Goal: Task Accomplishment & Management: Complete application form

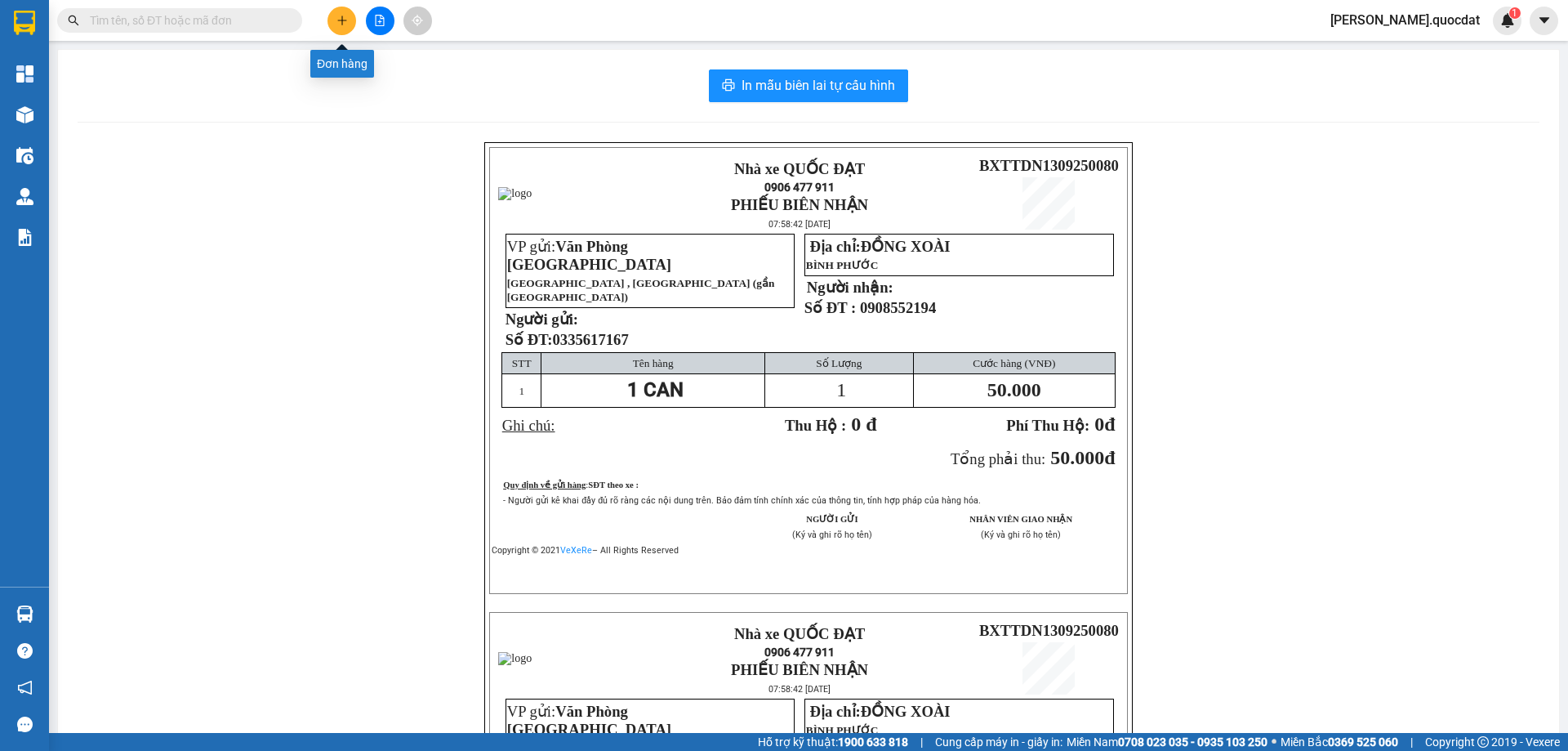
click at [344, 19] on icon "plus" at bounding box center [342, 20] width 12 height 12
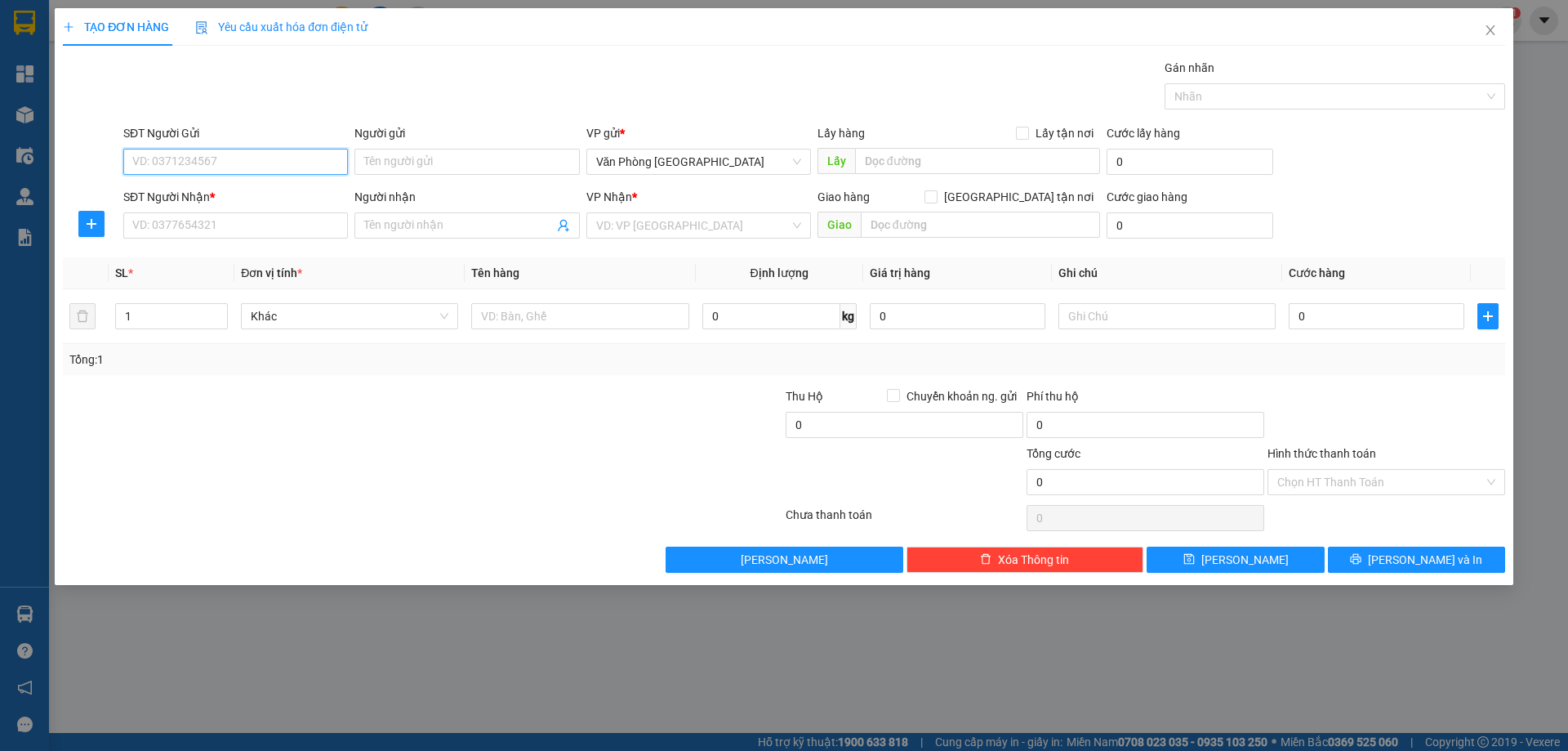
click at [270, 163] on input "SĐT Người Gửi" at bounding box center [235, 161] width 225 height 26
click at [183, 186] on div "0914657747" at bounding box center [235, 194] width 225 height 26
type input "0914657747"
click at [192, 224] on input "SĐT Người Nhận *" at bounding box center [235, 225] width 225 height 26
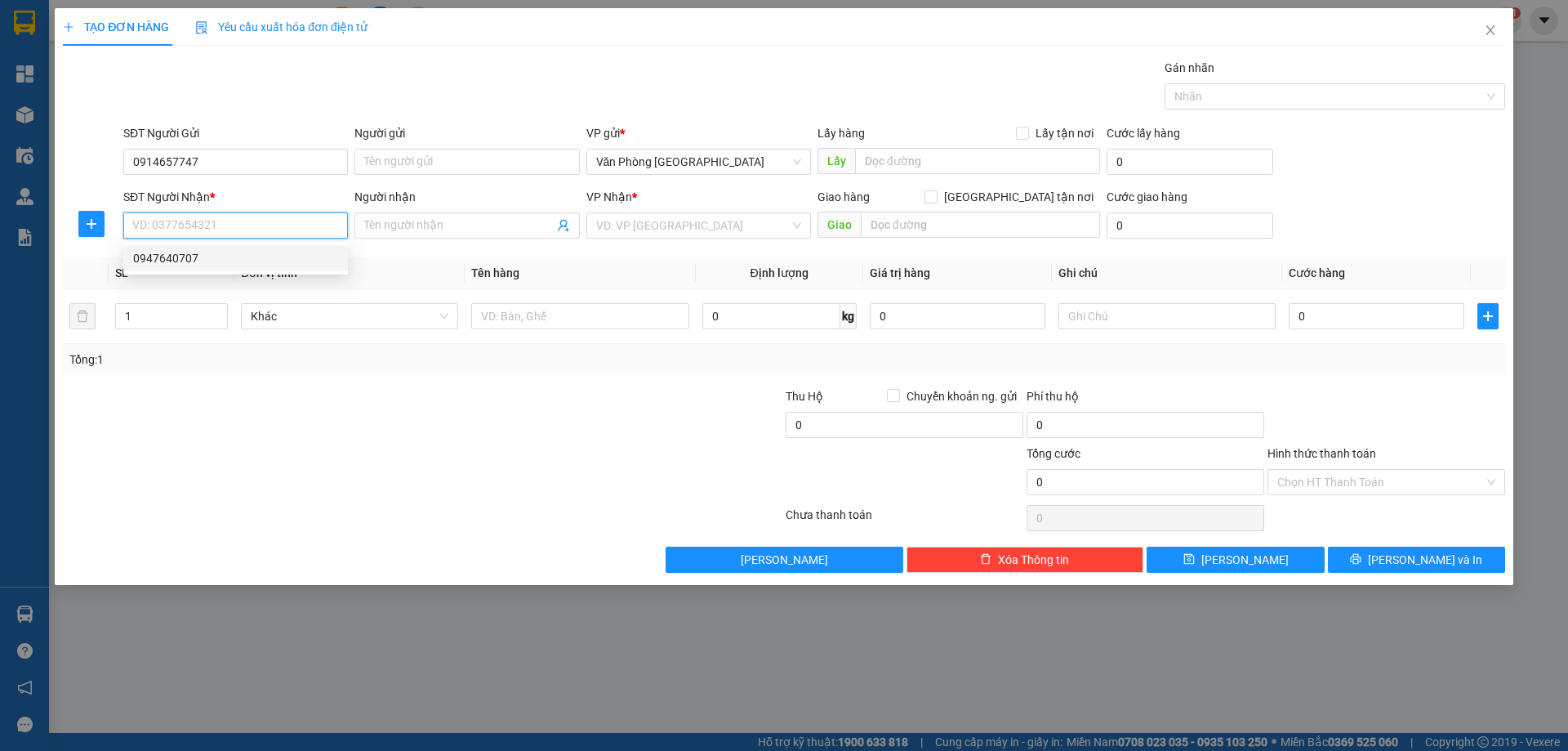
click at [201, 253] on div "0947640707" at bounding box center [235, 258] width 205 height 18
type input "0947640707"
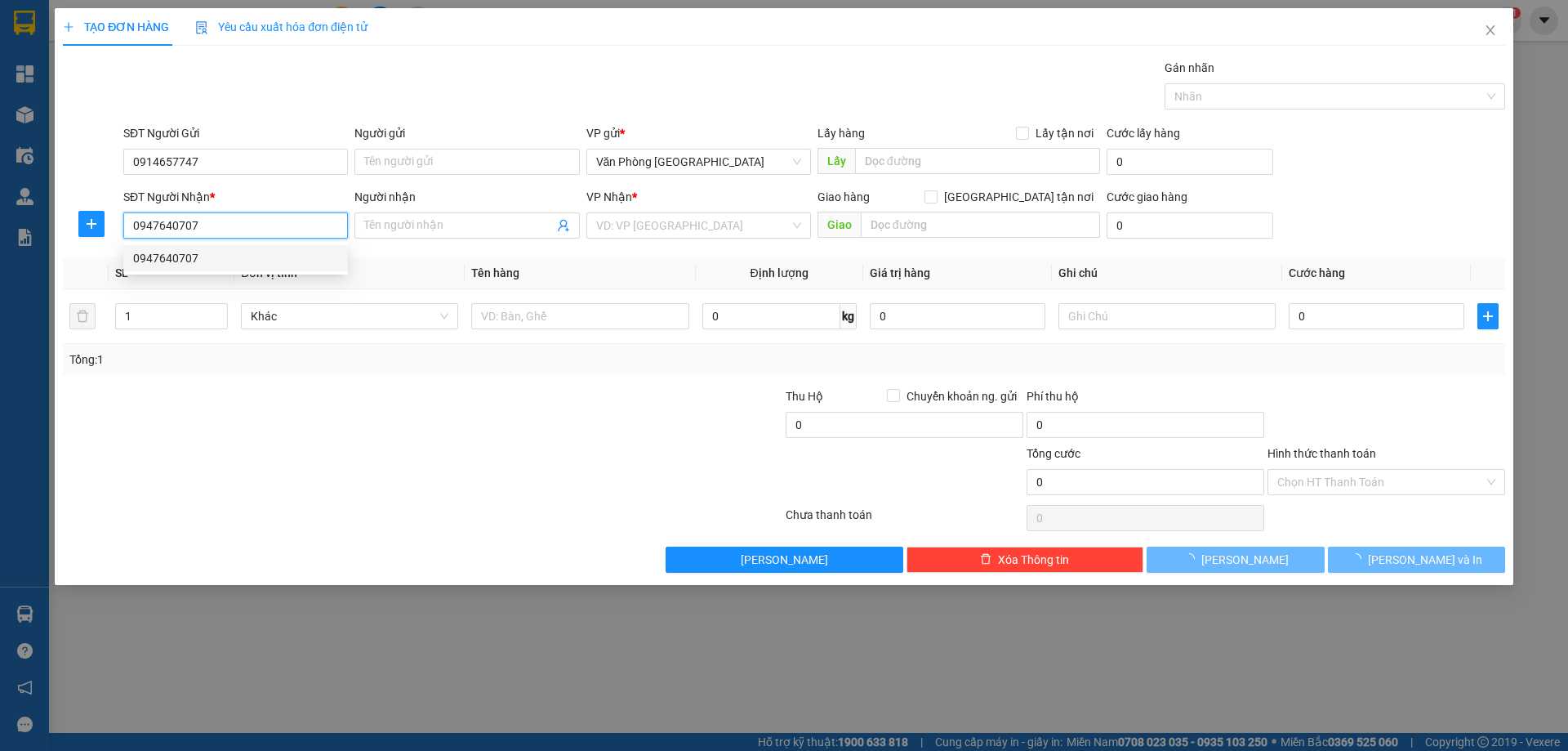
type input "KIẾN ĐỨC"
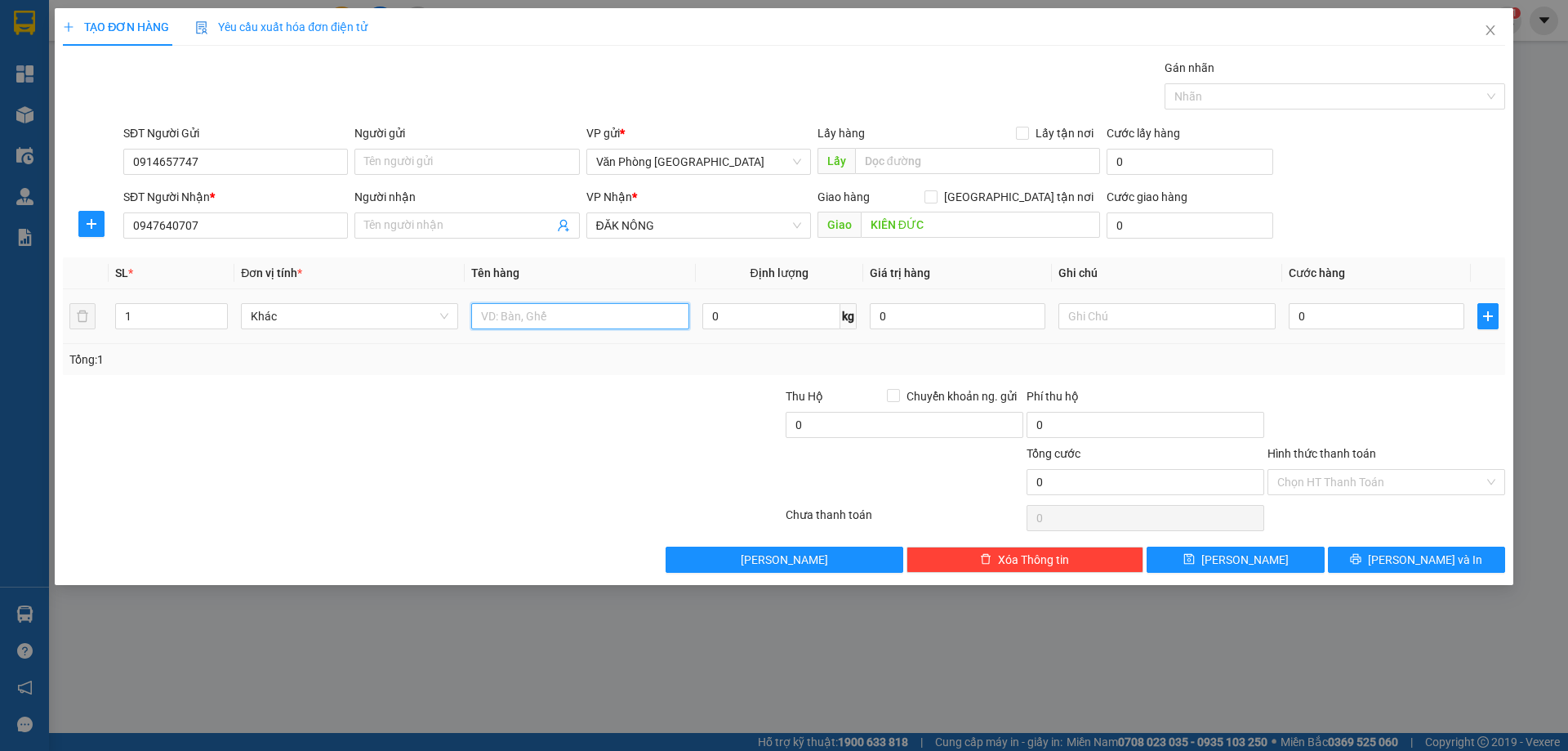
click at [584, 326] on input "text" at bounding box center [580, 316] width 217 height 26
type input "1 KIỆN"
type input "5"
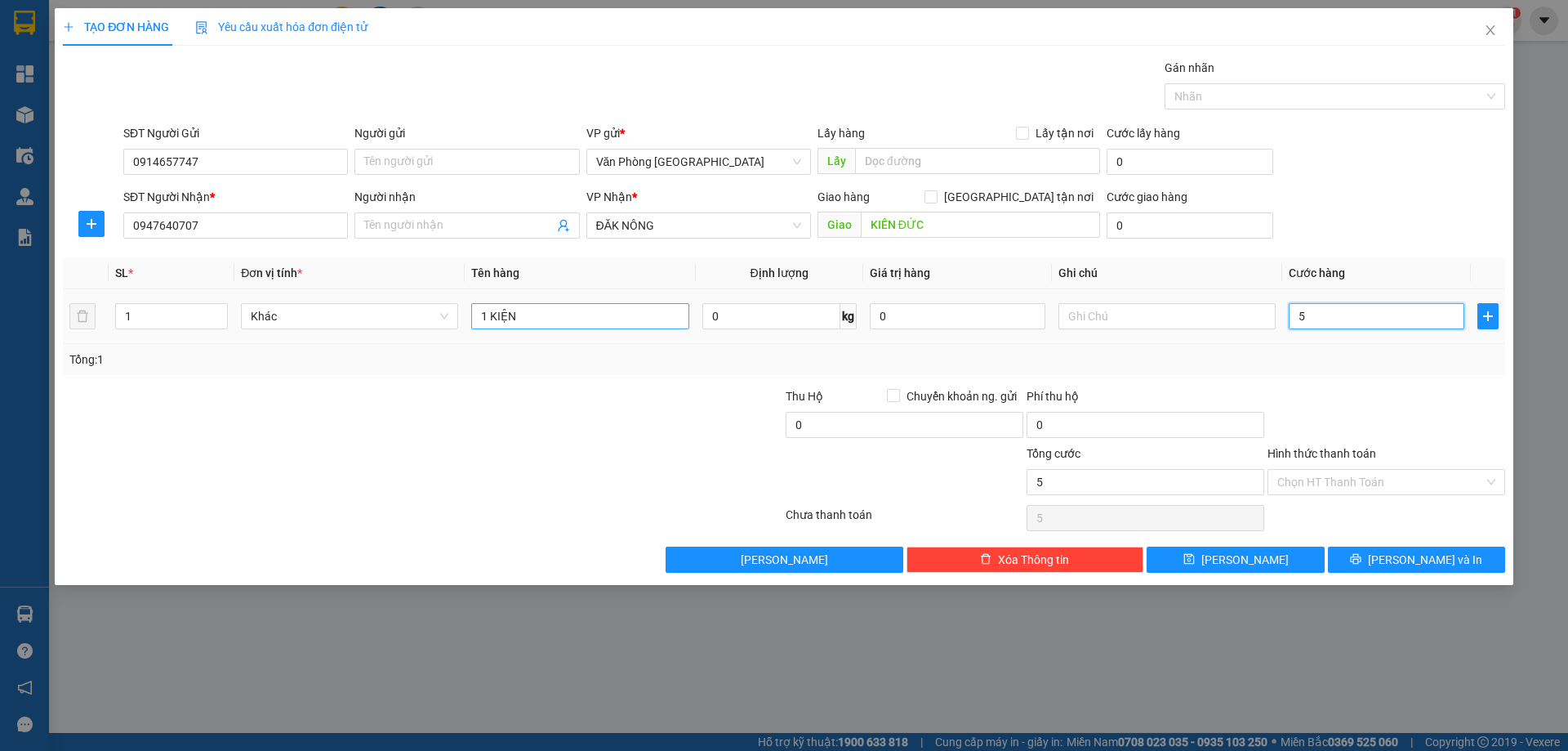
type input "50"
type input "50.000"
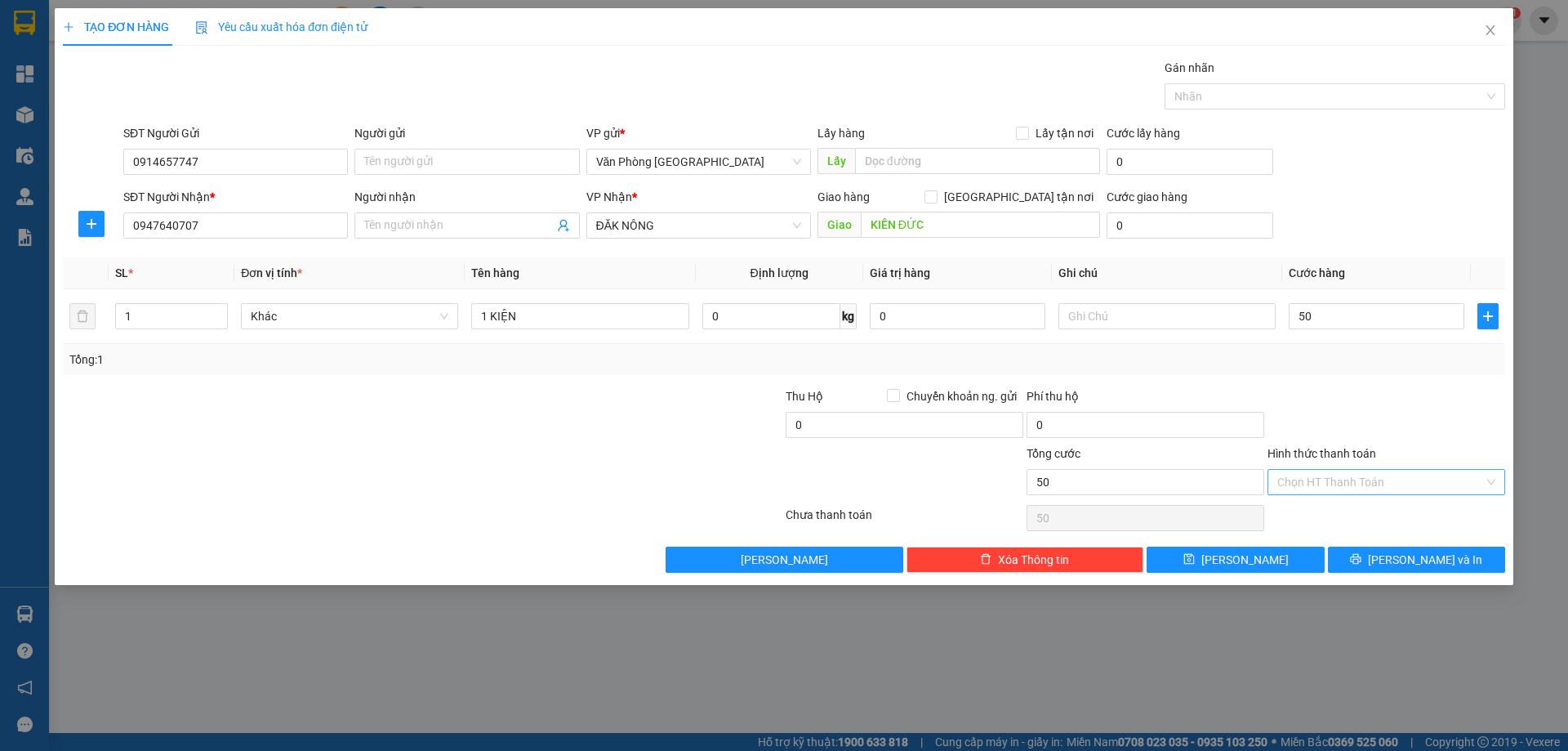
type input "50.000"
click at [1340, 484] on input "Hình thức thanh toán" at bounding box center [1380, 482] width 206 height 24
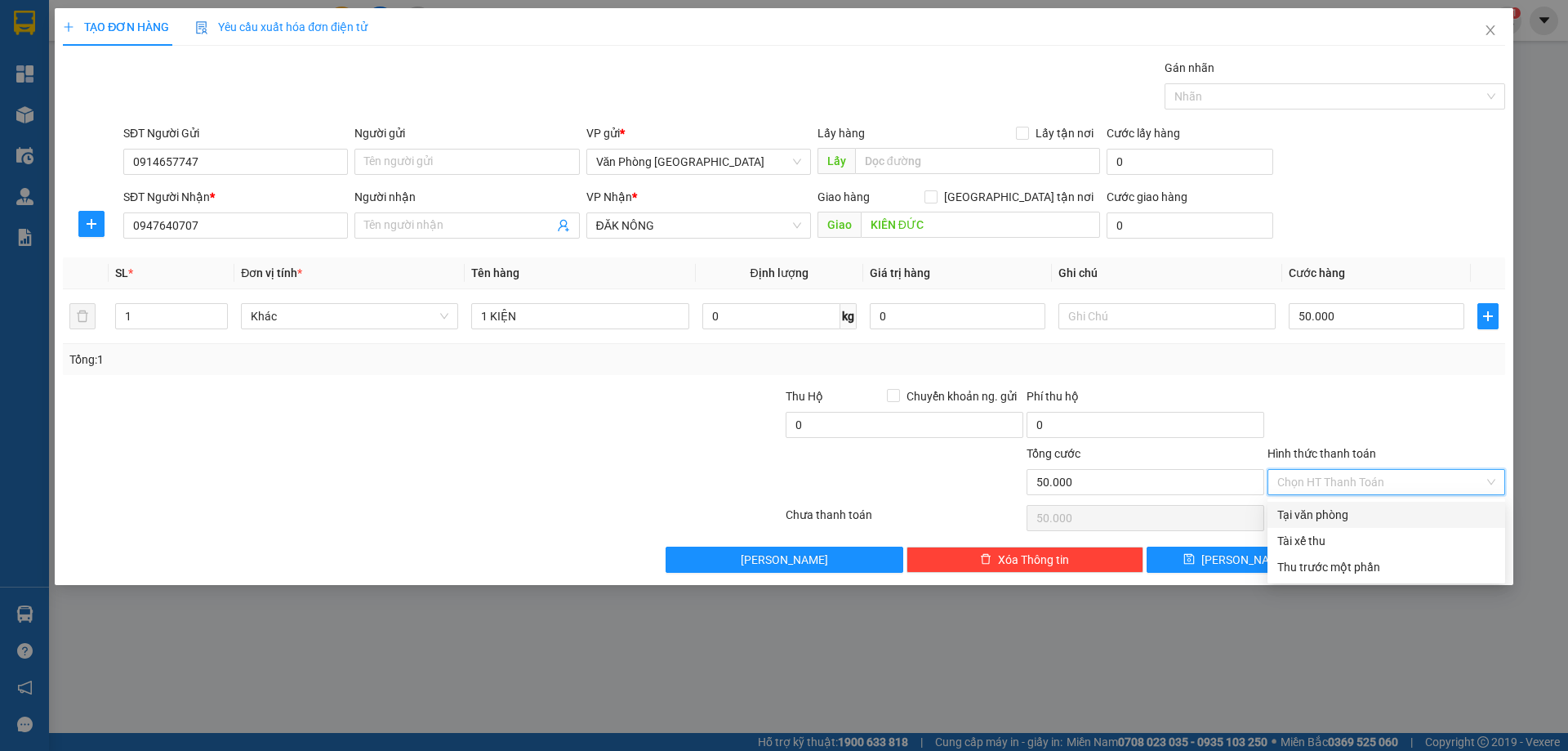
click at [1382, 404] on div at bounding box center [1387, 415] width 241 height 57
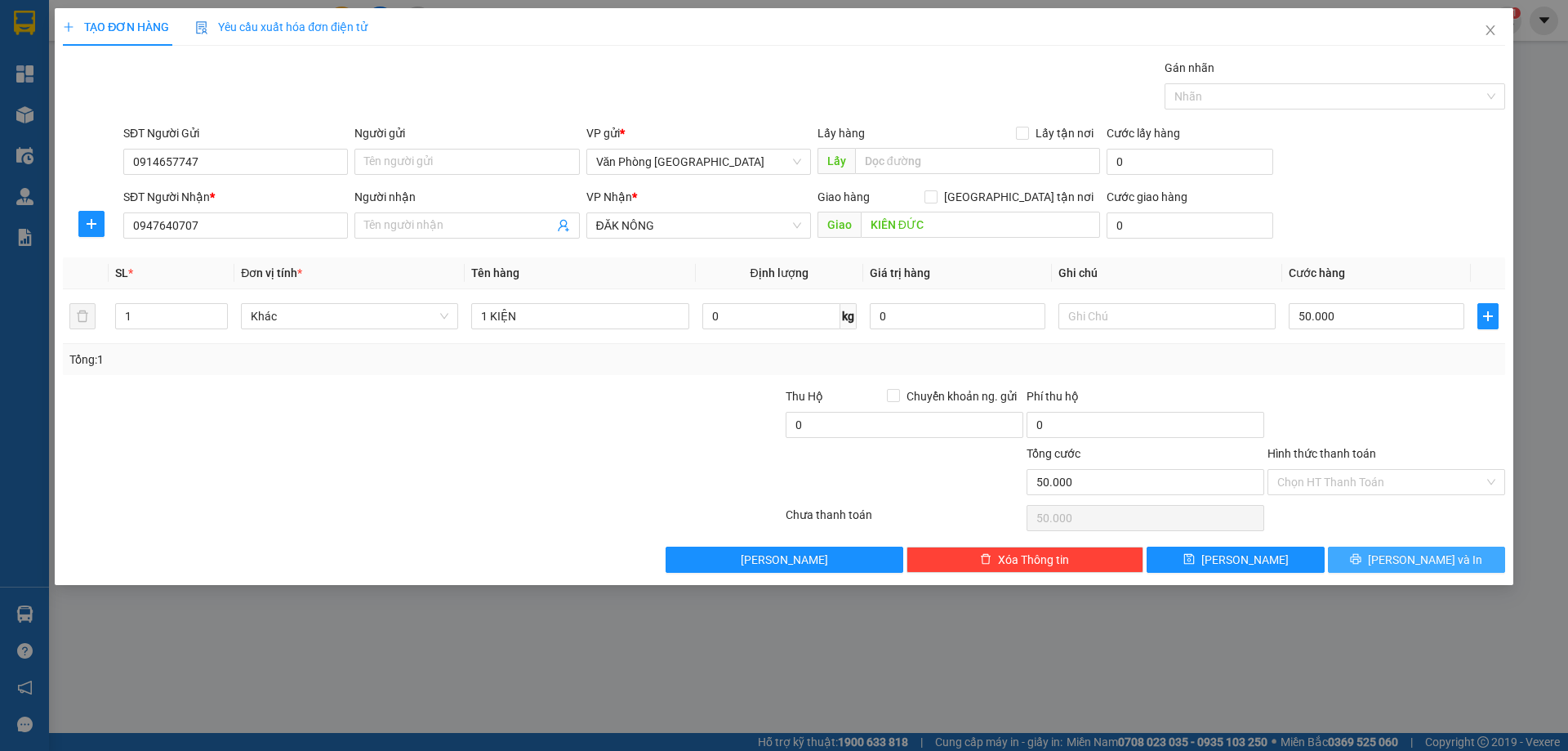
click at [1393, 548] on button "[PERSON_NAME] và In" at bounding box center [1416, 559] width 177 height 26
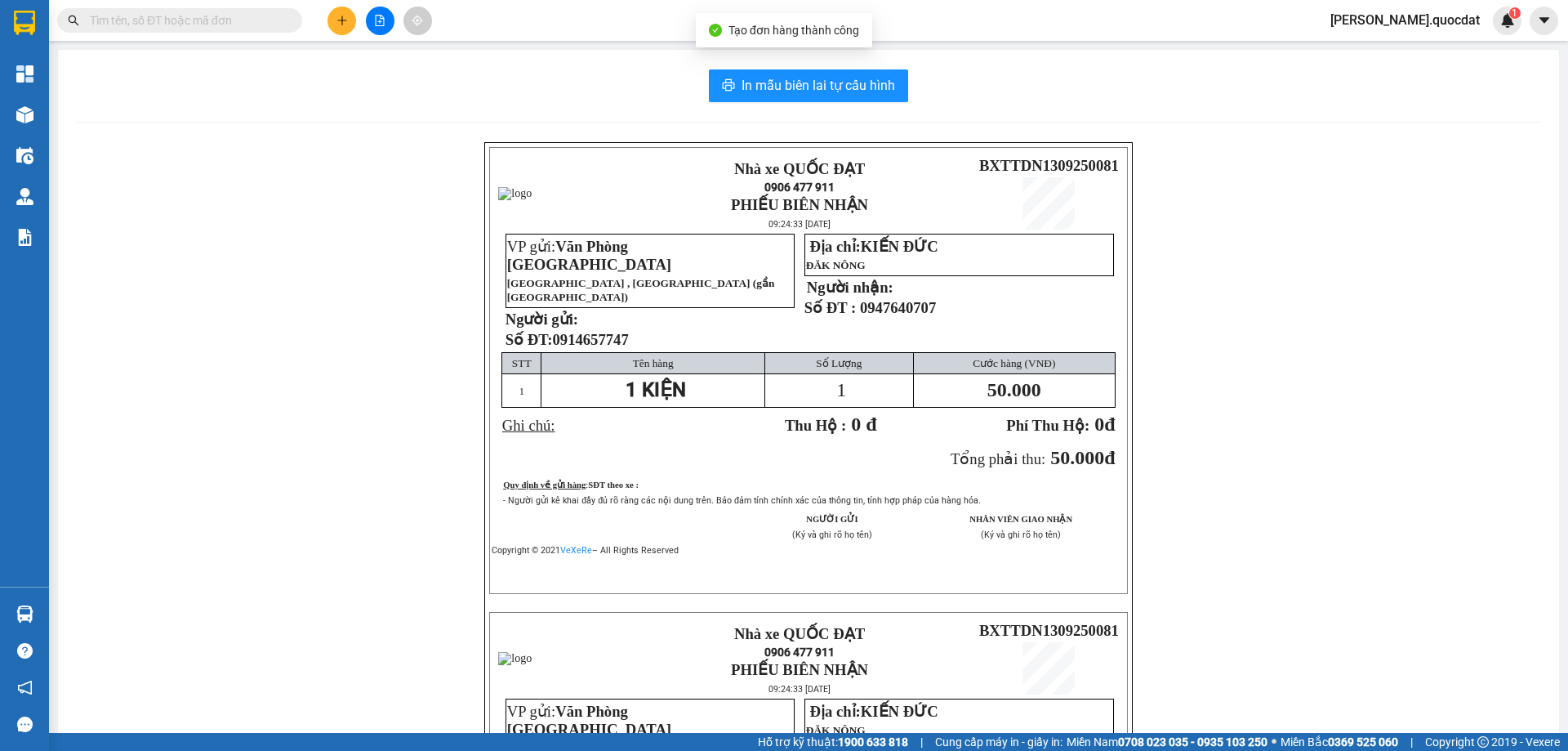
click at [790, 63] on div "In mẫu biên lai tự cấu hình Nhà xe QUỐC ĐẠT 0906 477 911 PHIẾU BIÊN NHẬN 09:24:…" at bounding box center [808, 577] width 1501 height 1055
click at [787, 78] on span "In mẫu biên lai tự cấu hình" at bounding box center [818, 85] width 154 height 20
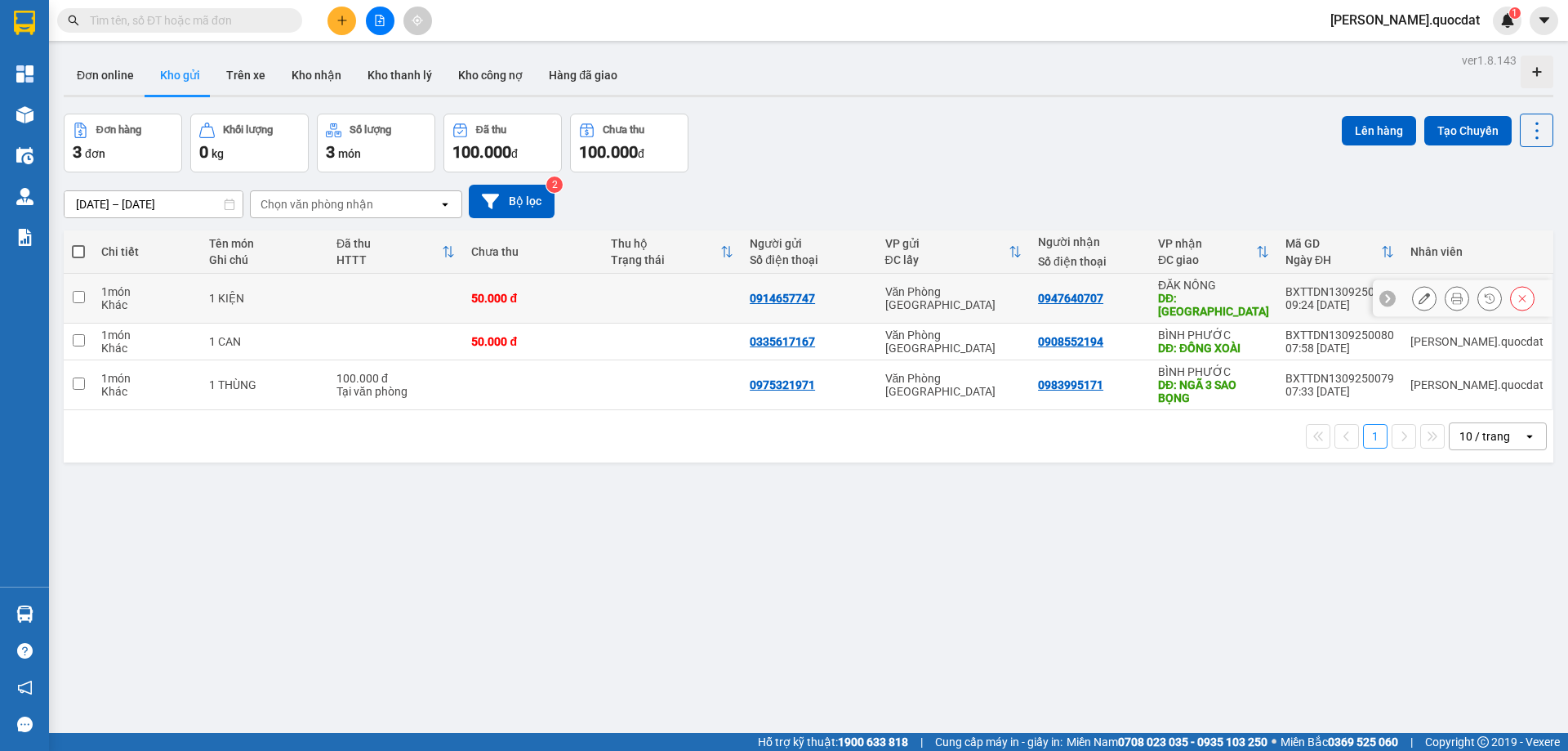
click at [1445, 289] on button at bounding box center [1457, 298] width 23 height 28
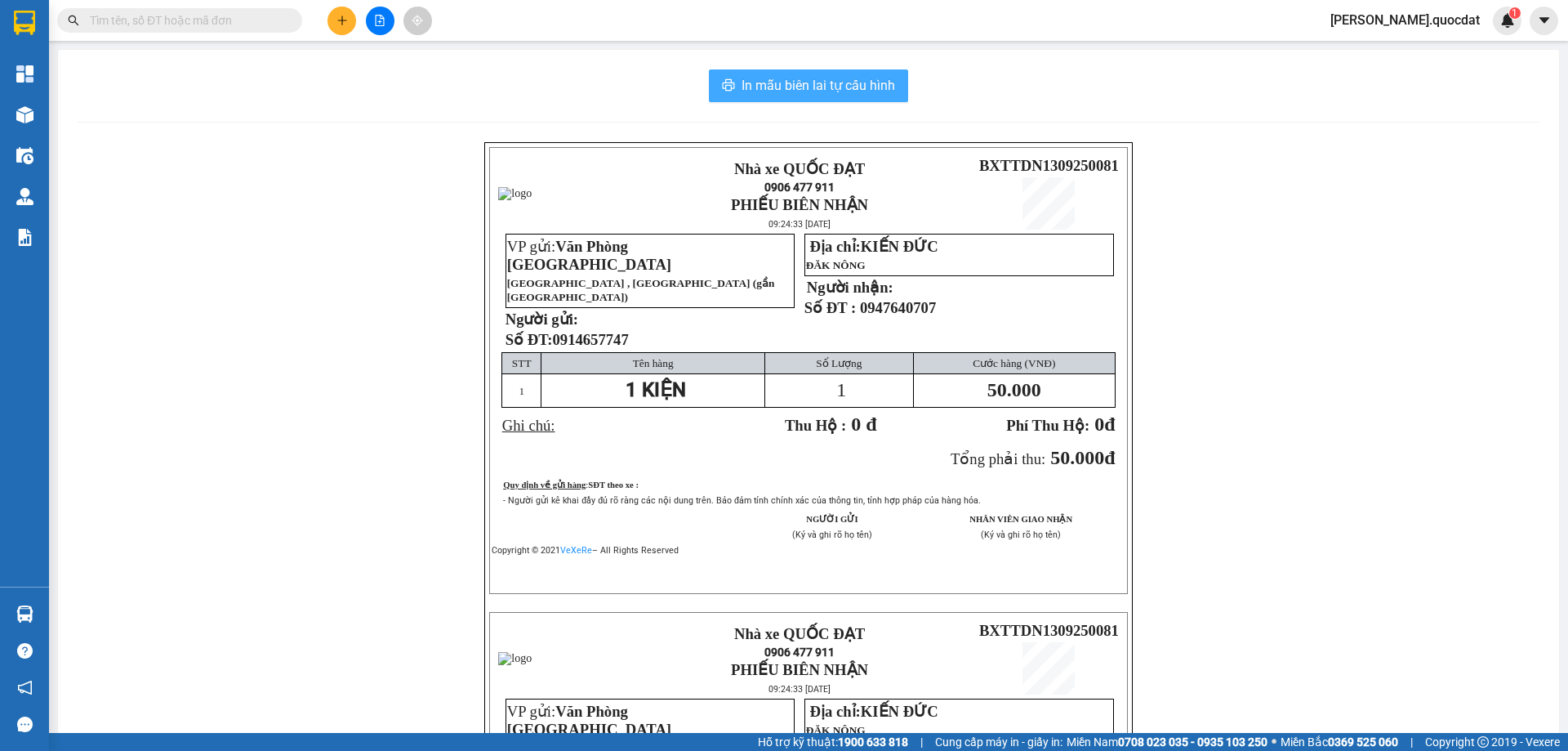
click at [786, 80] on span "In mẫu biên lai tự cấu hình" at bounding box center [818, 85] width 154 height 20
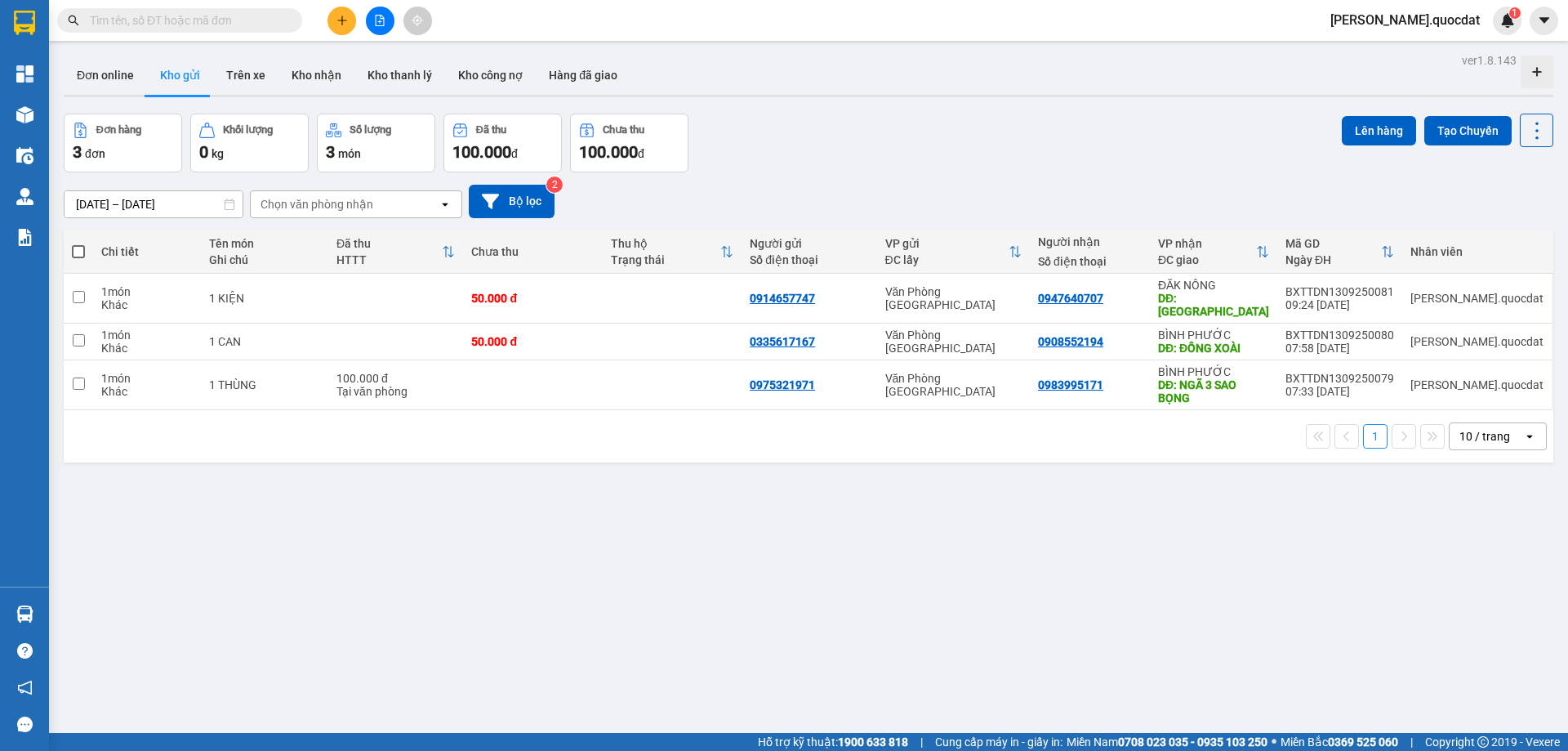
click at [873, 96] on div at bounding box center [808, 95] width 1490 height 3
click at [1019, 125] on div "Đơn hàng 3 đơn Khối lượng 0 kg Số lượng 3 món Đã thu 100.000 đ Chưa thu 100.000…" at bounding box center [808, 143] width 1490 height 58
